Goal: Task Accomplishment & Management: Manage account settings

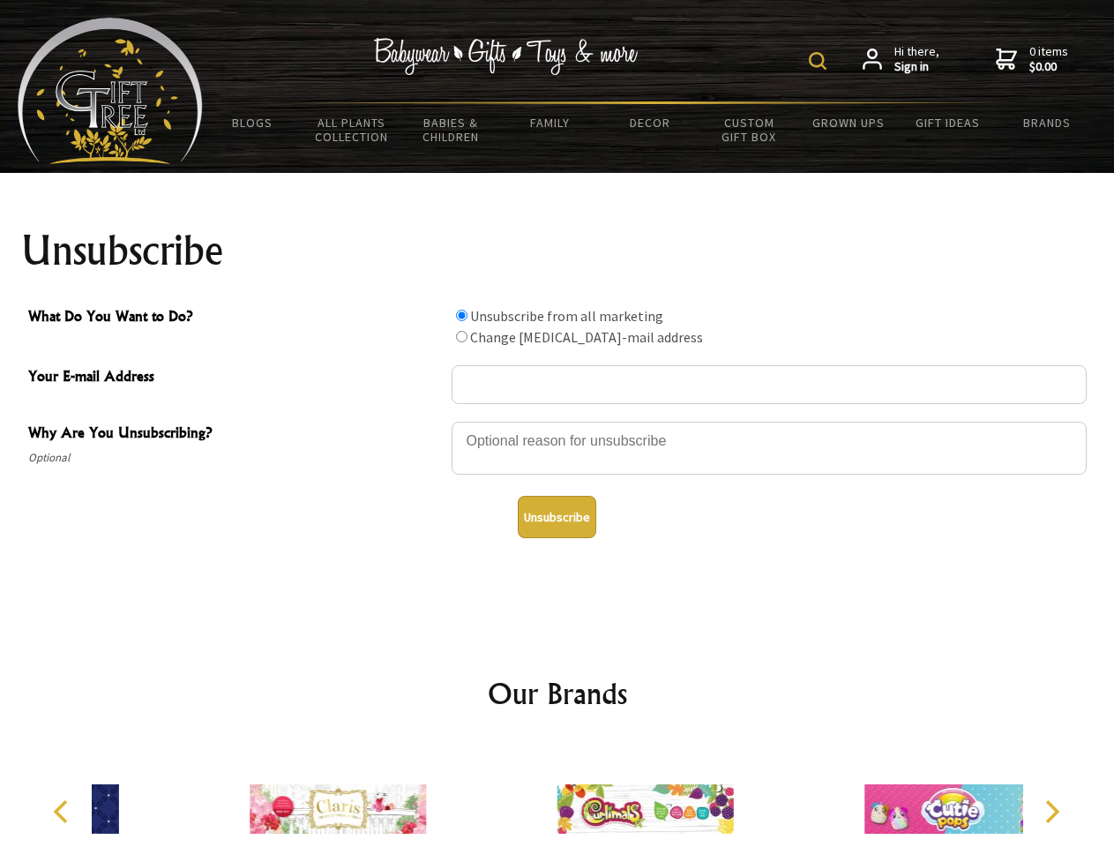
click at [820, 61] on img at bounding box center [818, 61] width 18 height 18
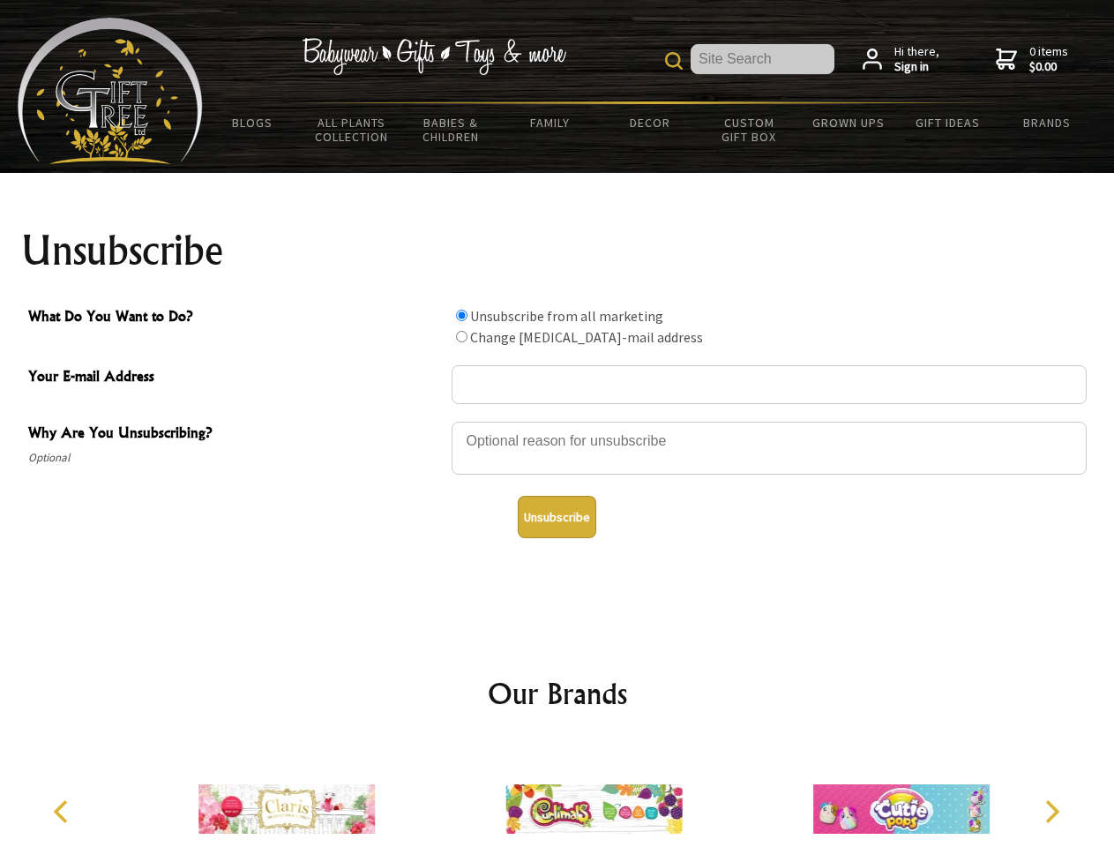
click at [557, 421] on div at bounding box center [769, 451] width 635 height 62
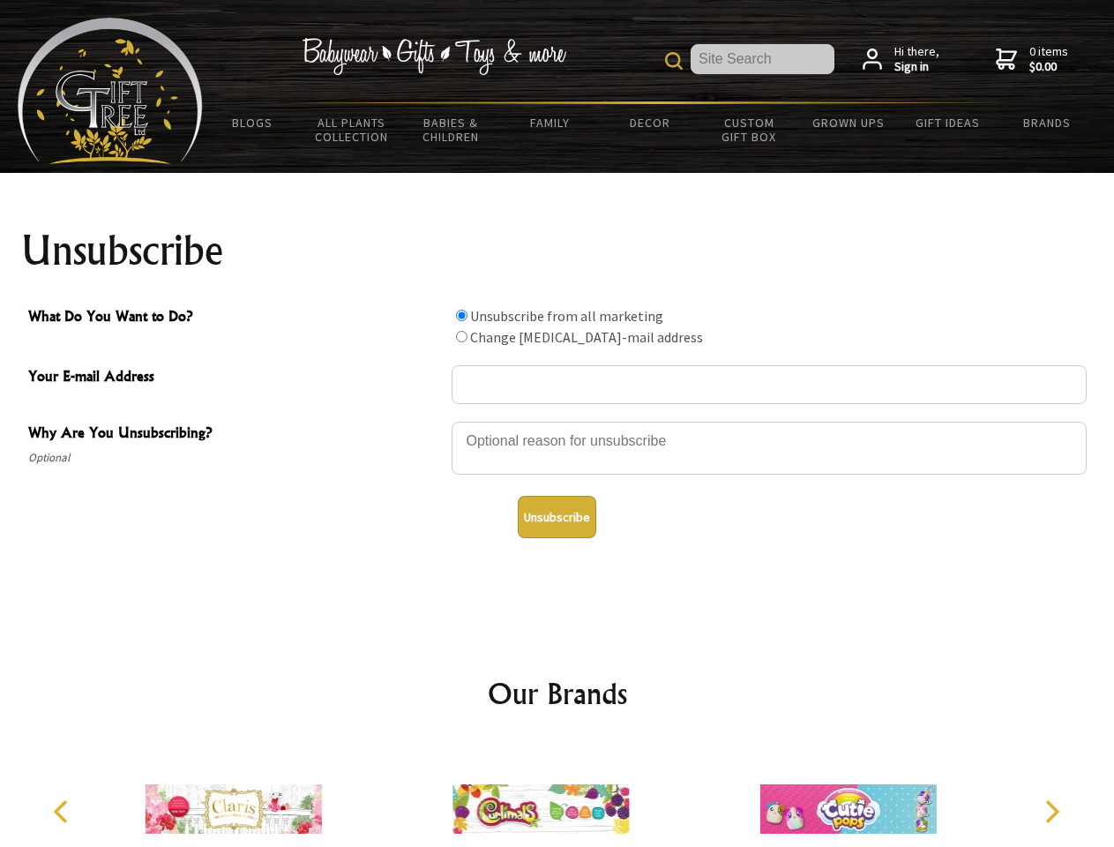
click at [461, 315] on input "What Do You Want to Do?" at bounding box center [461, 315] width 11 height 11
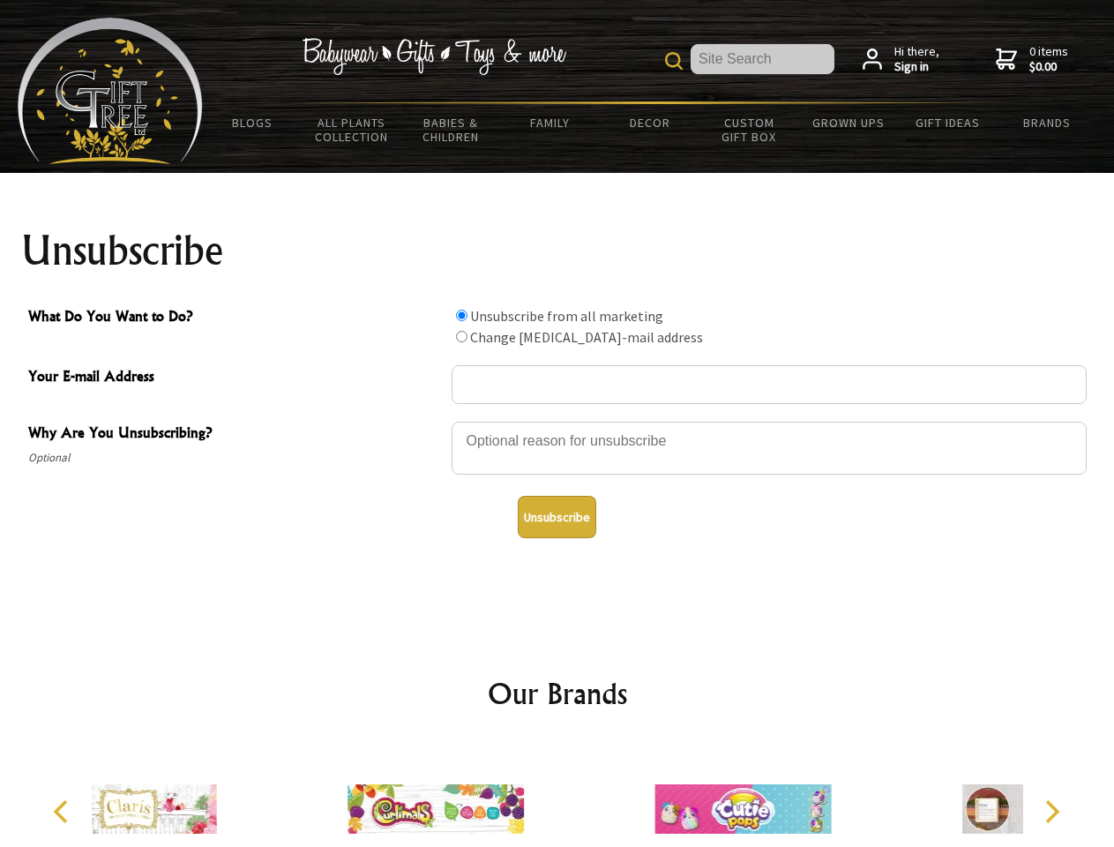
click at [461, 336] on input "What Do You Want to Do?" at bounding box center [461, 336] width 11 height 11
radio input "true"
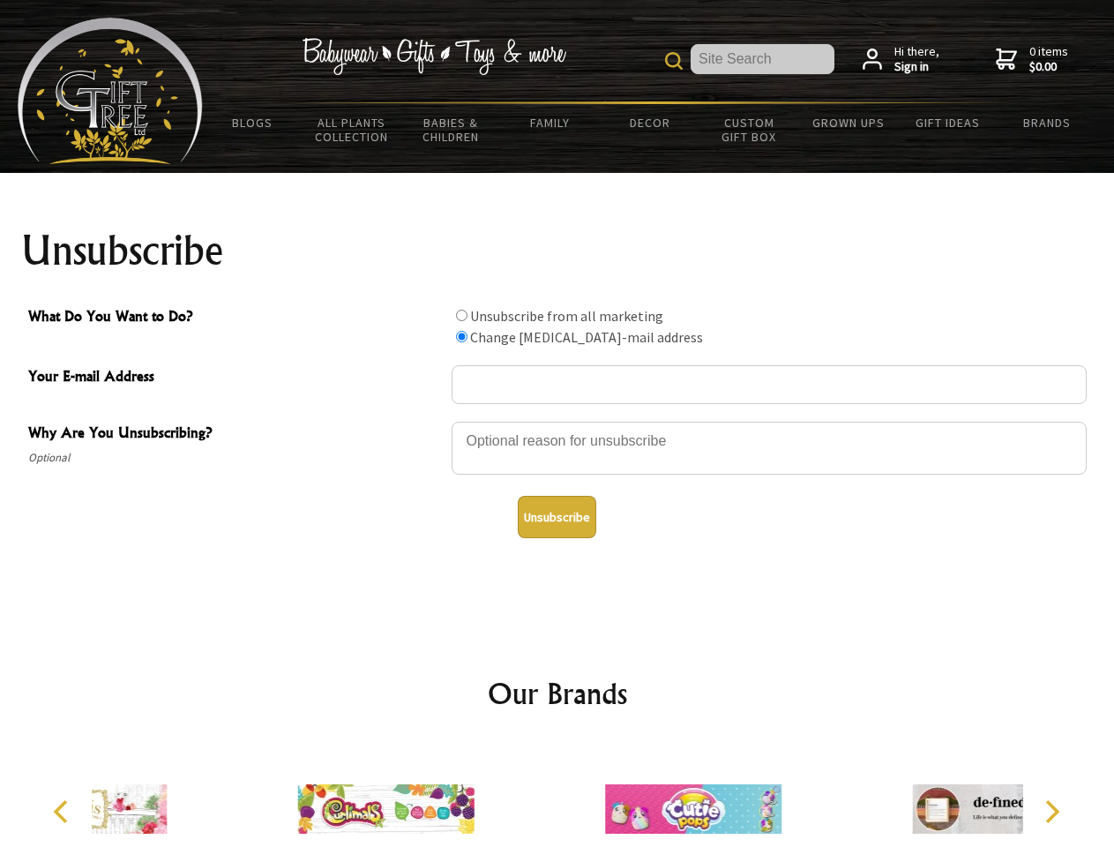
click at [556, 517] on button "Unsubscribe" at bounding box center [557, 517] width 78 height 42
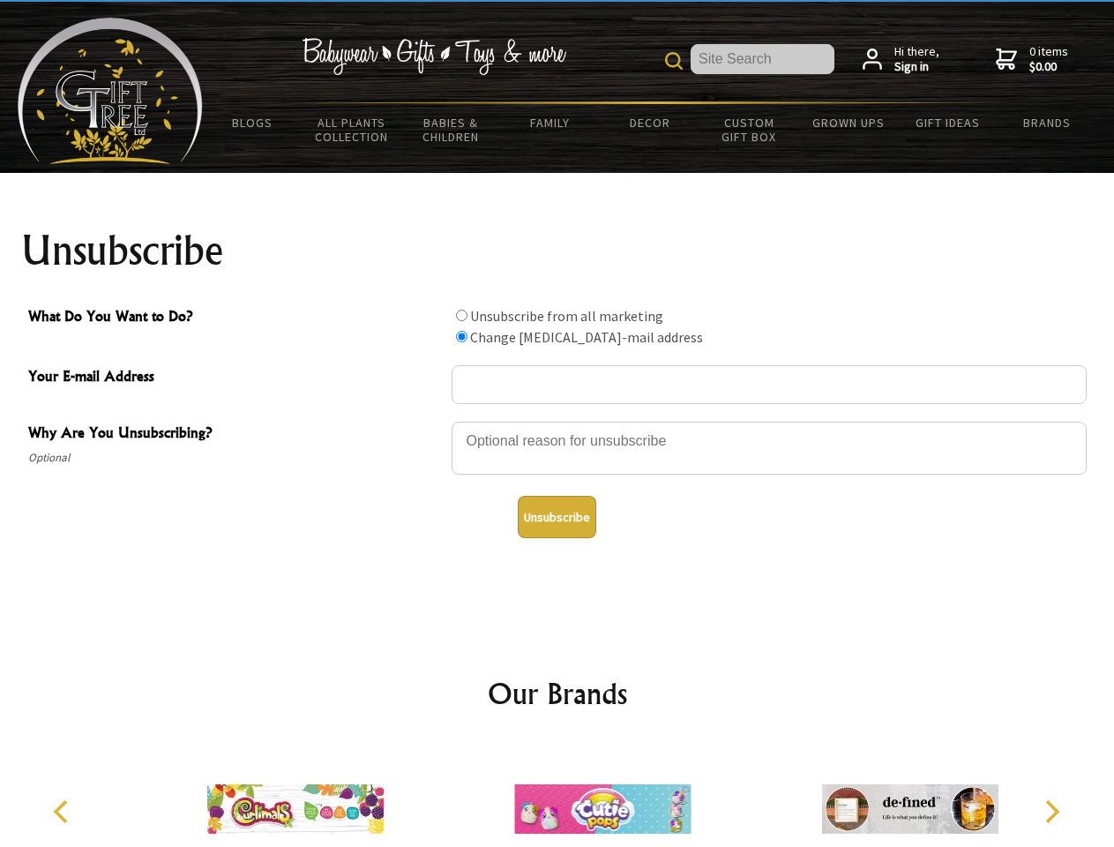
click at [63, 811] on icon "Previous" at bounding box center [62, 811] width 23 height 23
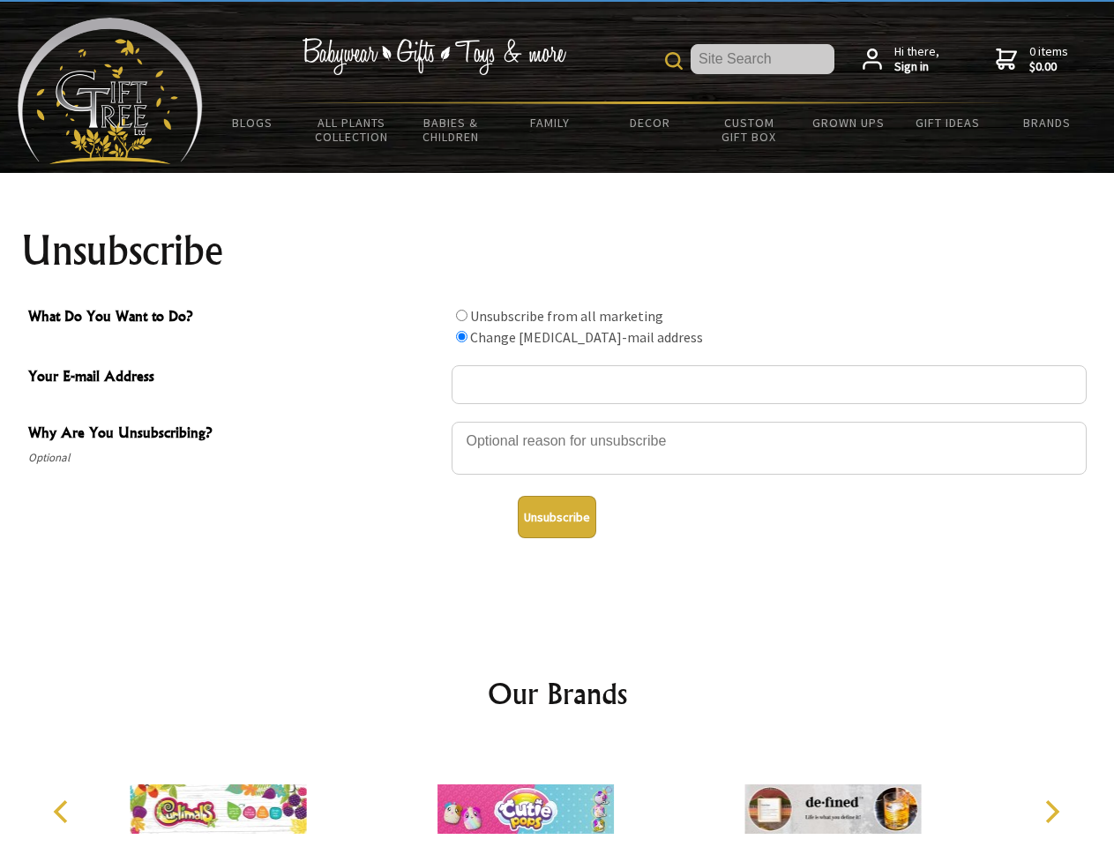
click at [1051, 811] on icon "Next" at bounding box center [1050, 811] width 23 height 23
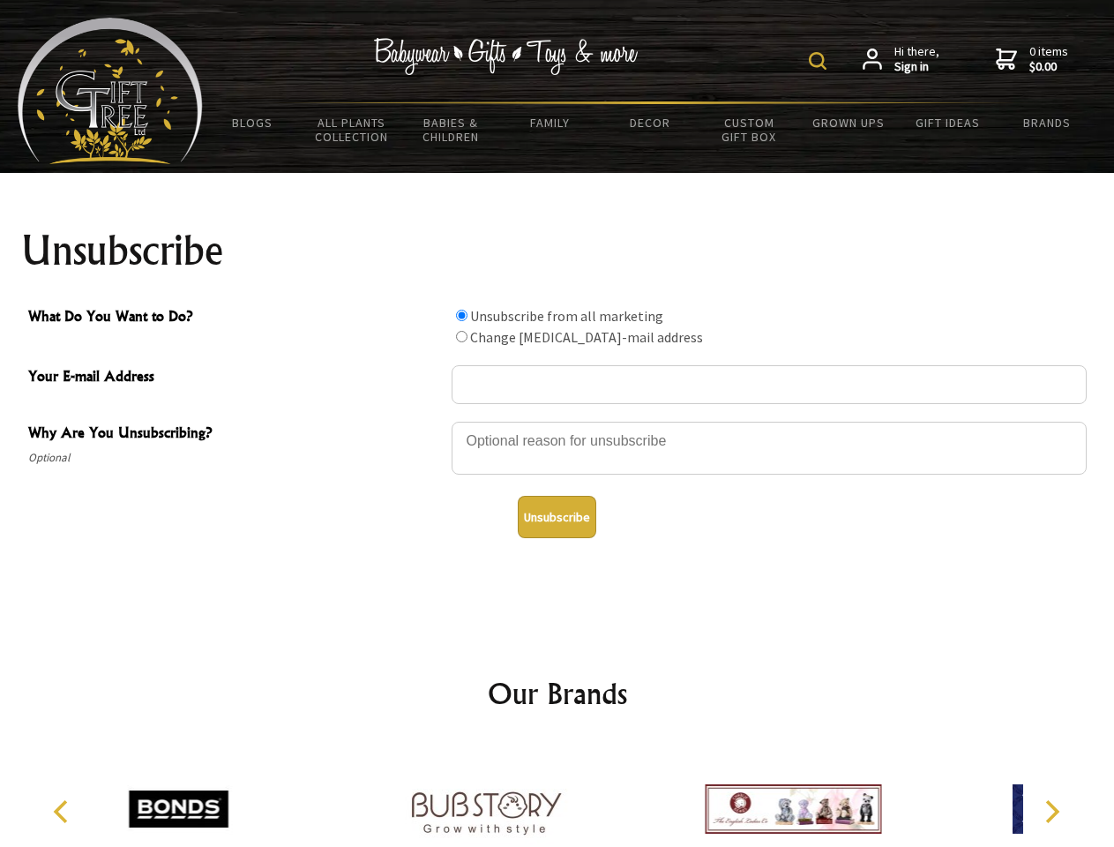
click at [820, 61] on img at bounding box center [818, 61] width 18 height 18
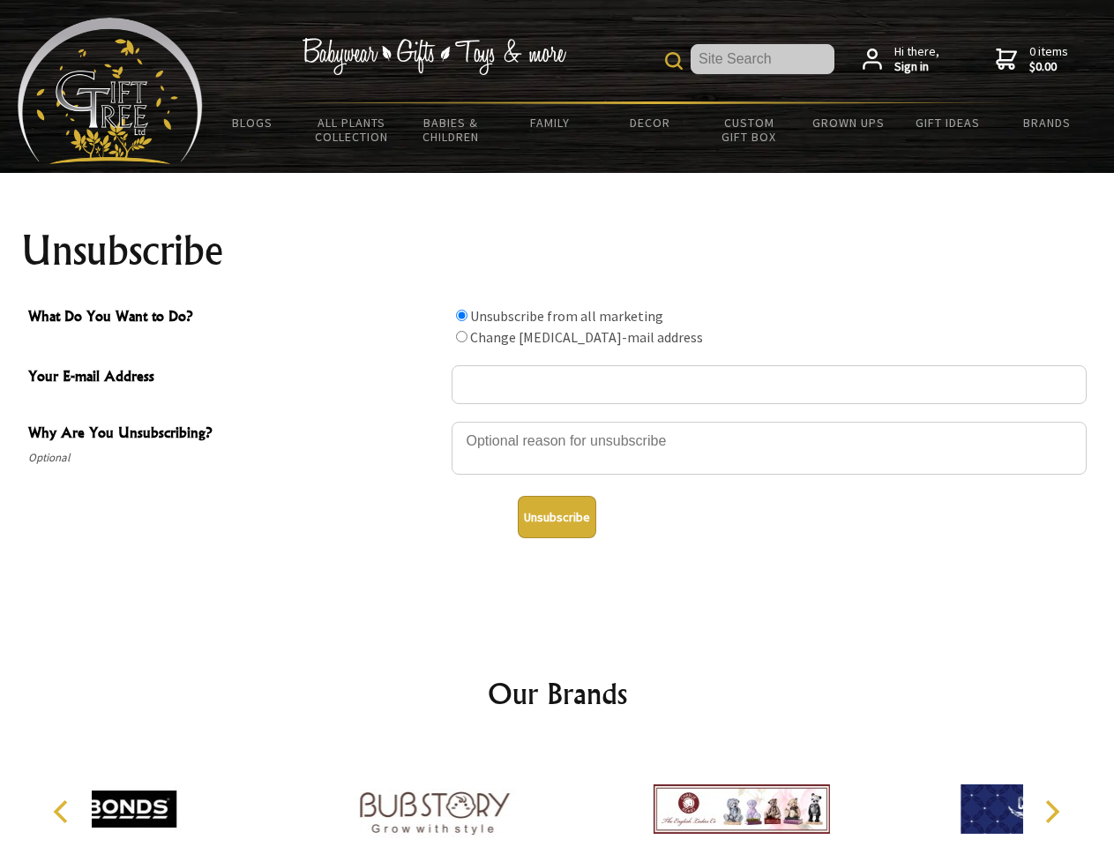
click at [557, 421] on div at bounding box center [769, 451] width 635 height 62
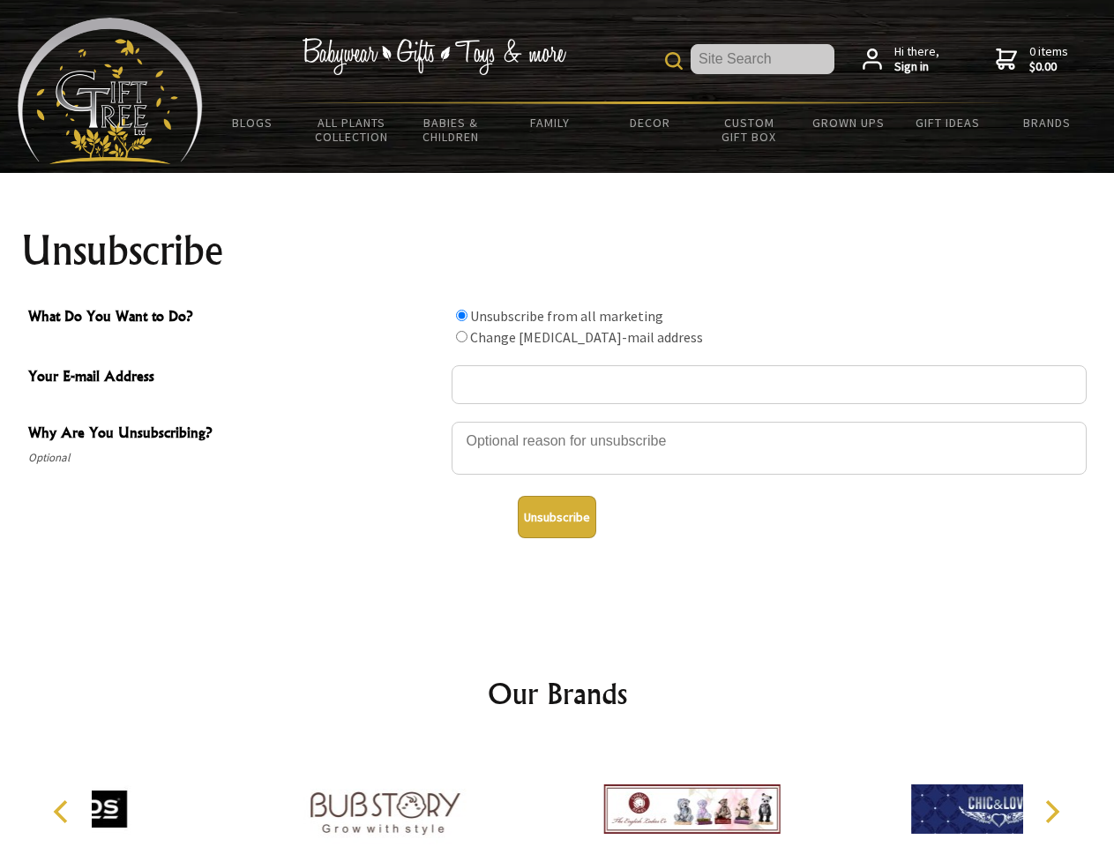
click at [461, 315] on input "What Do You Want to Do?" at bounding box center [461, 315] width 11 height 11
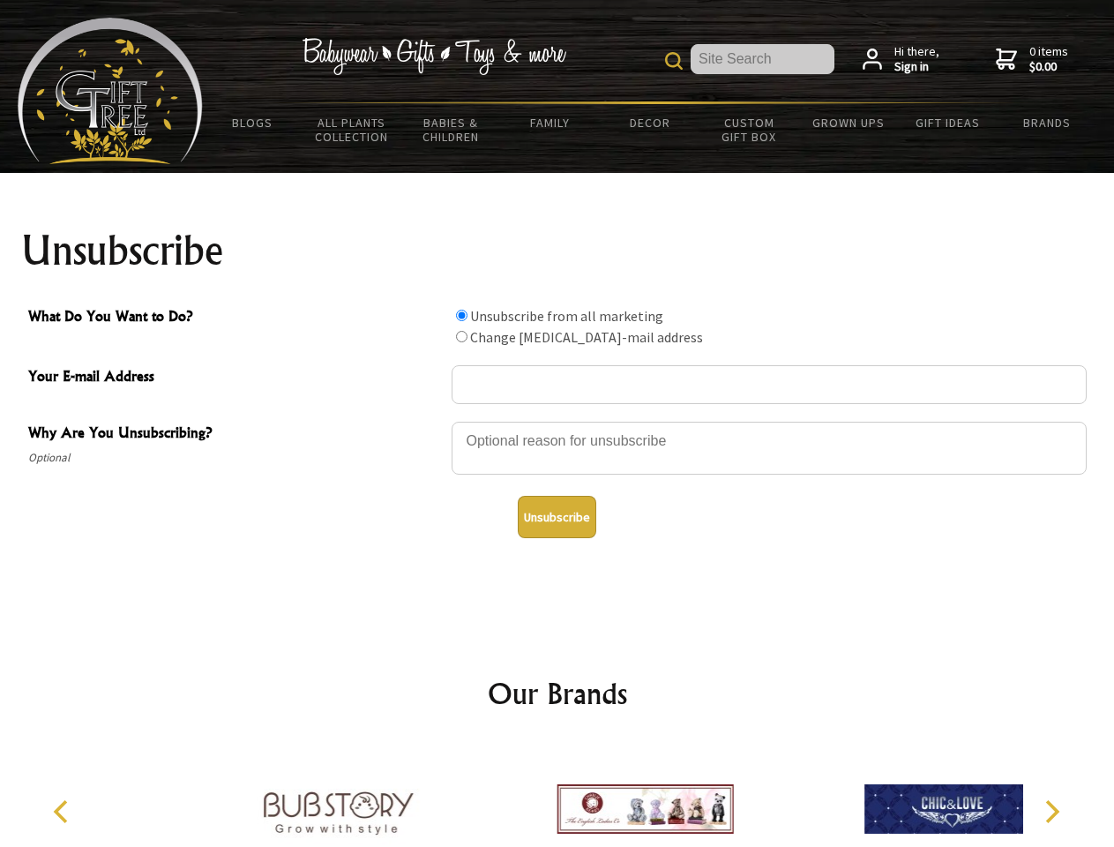
click at [461, 336] on input "What Do You Want to Do?" at bounding box center [461, 336] width 11 height 11
radio input "true"
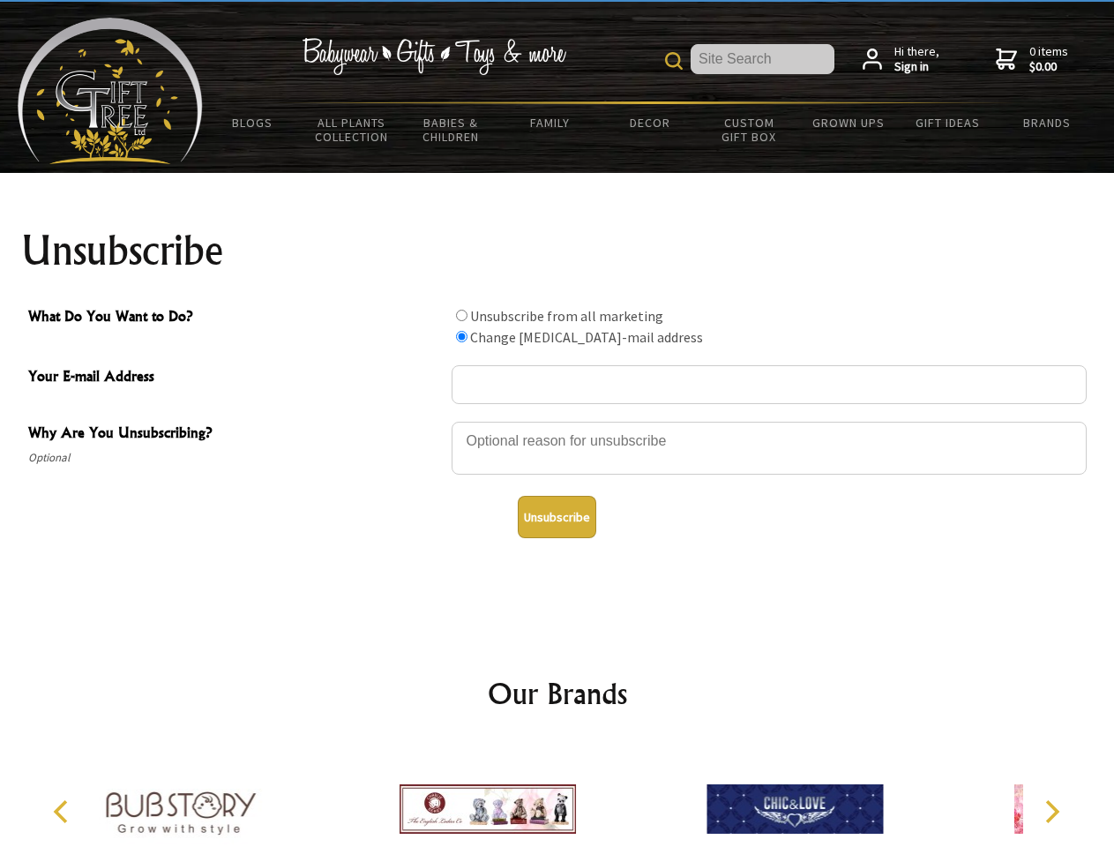
click at [556, 517] on button "Unsubscribe" at bounding box center [557, 517] width 78 height 42
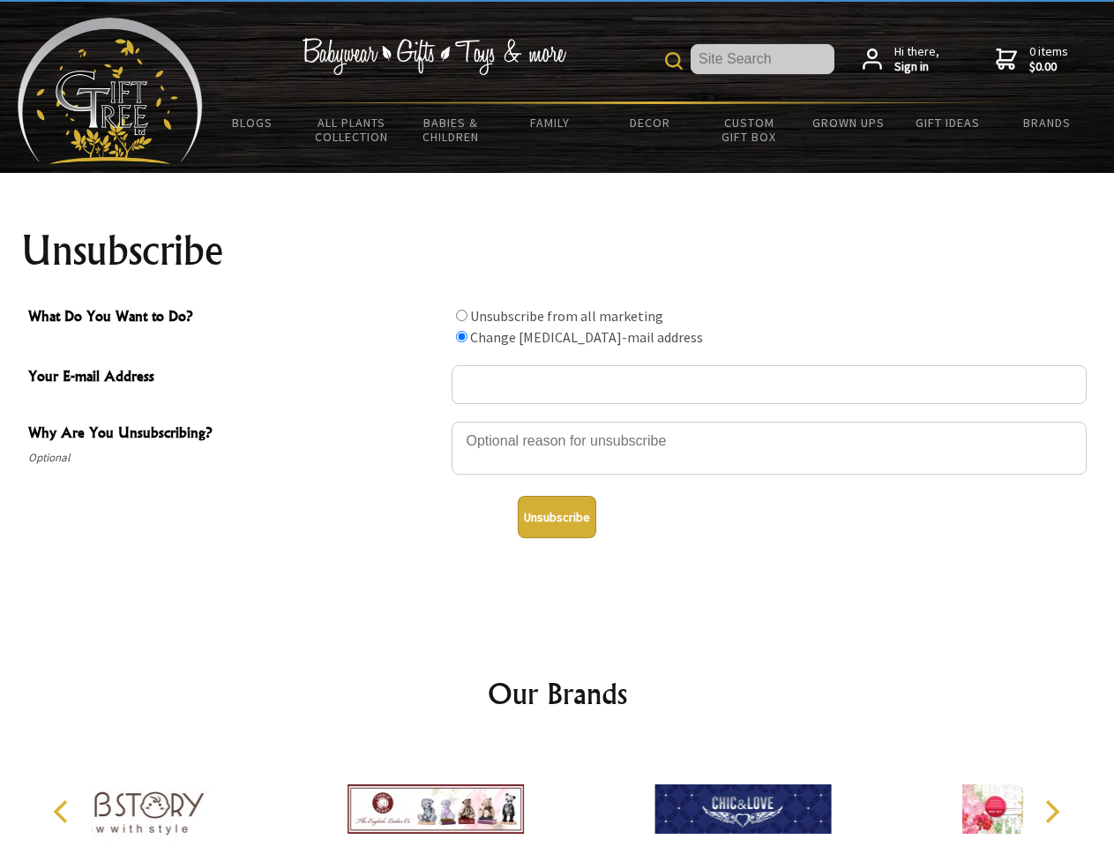
click at [63, 811] on icon "Previous" at bounding box center [62, 811] width 23 height 23
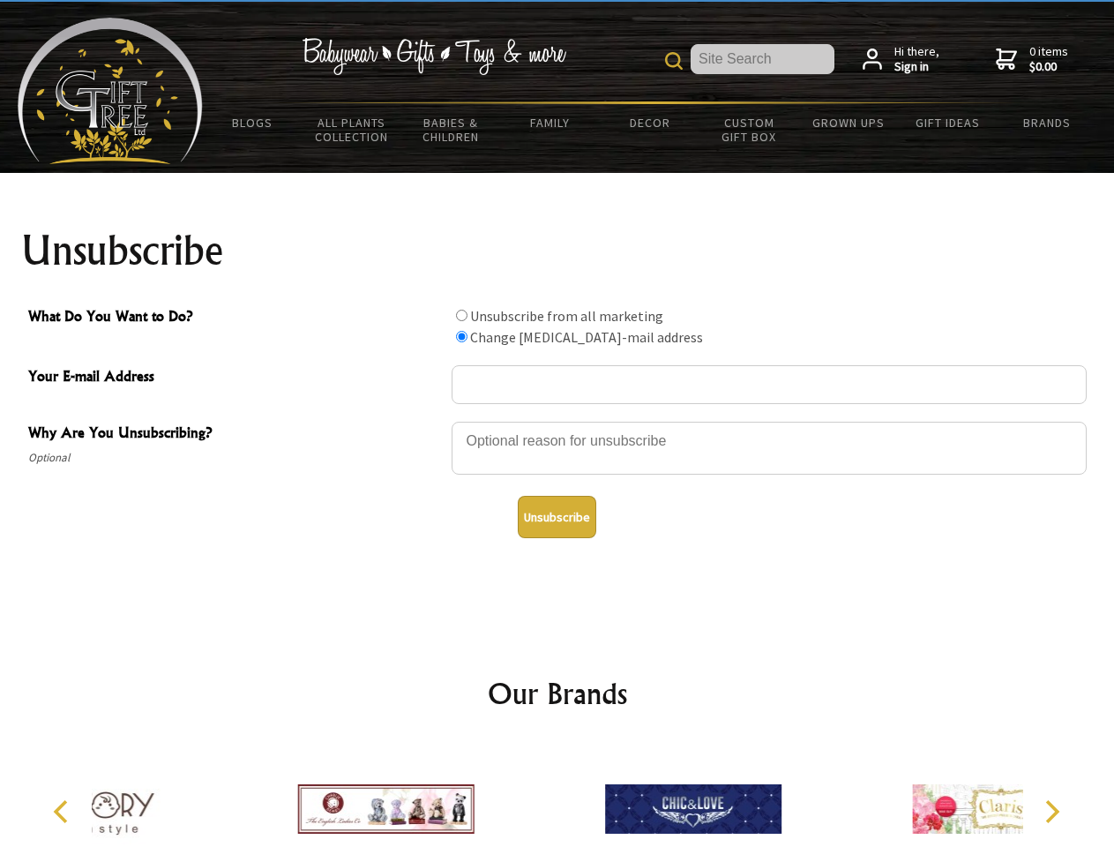
click at [1051, 811] on icon "Next" at bounding box center [1050, 811] width 23 height 23
